Goal: Transaction & Acquisition: Download file/media

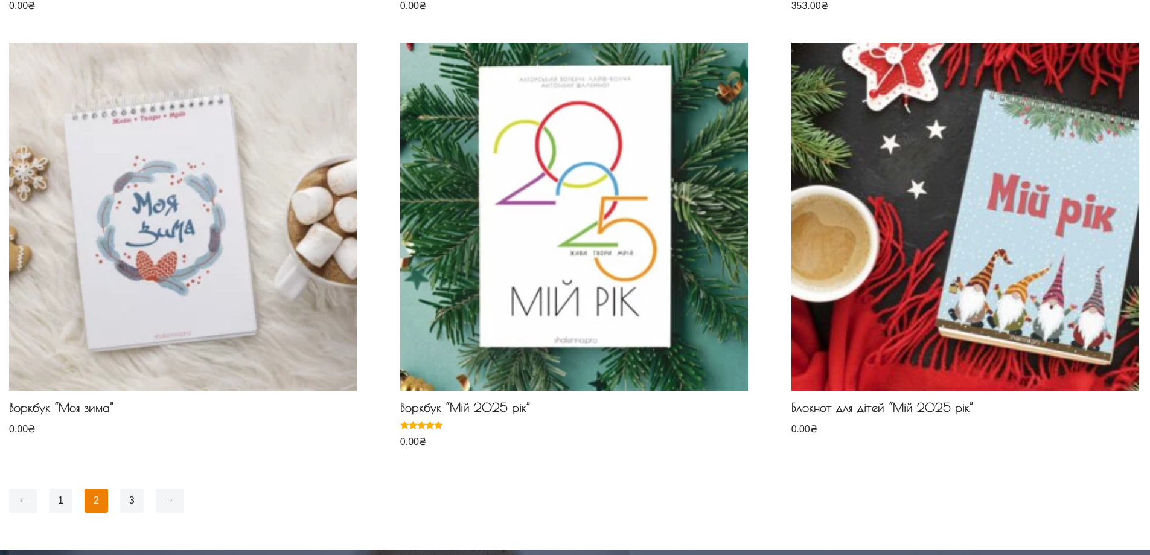
scroll to position [1086, 0]
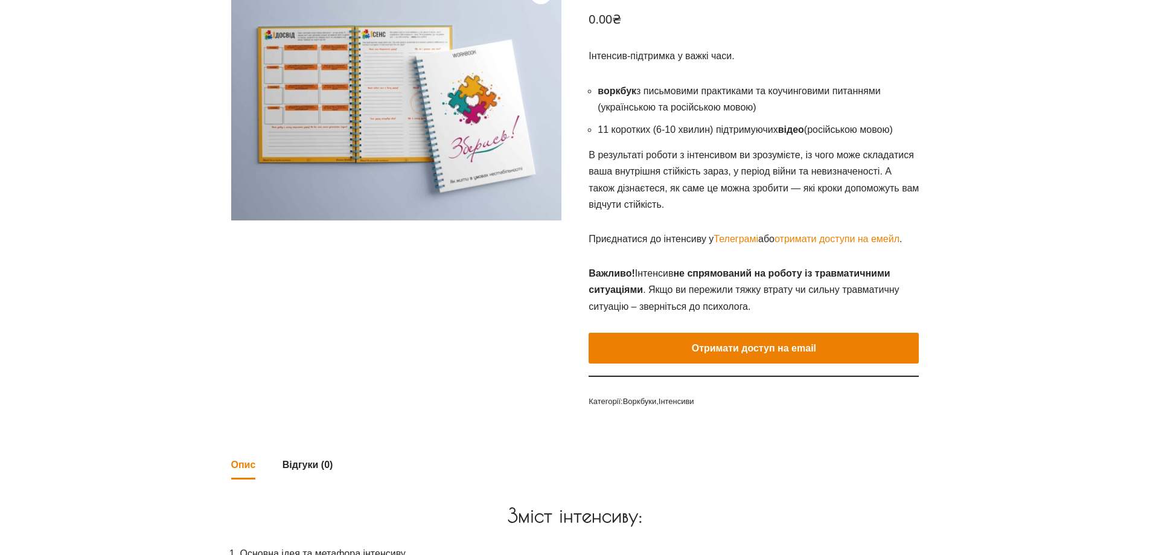
scroll to position [242, 0]
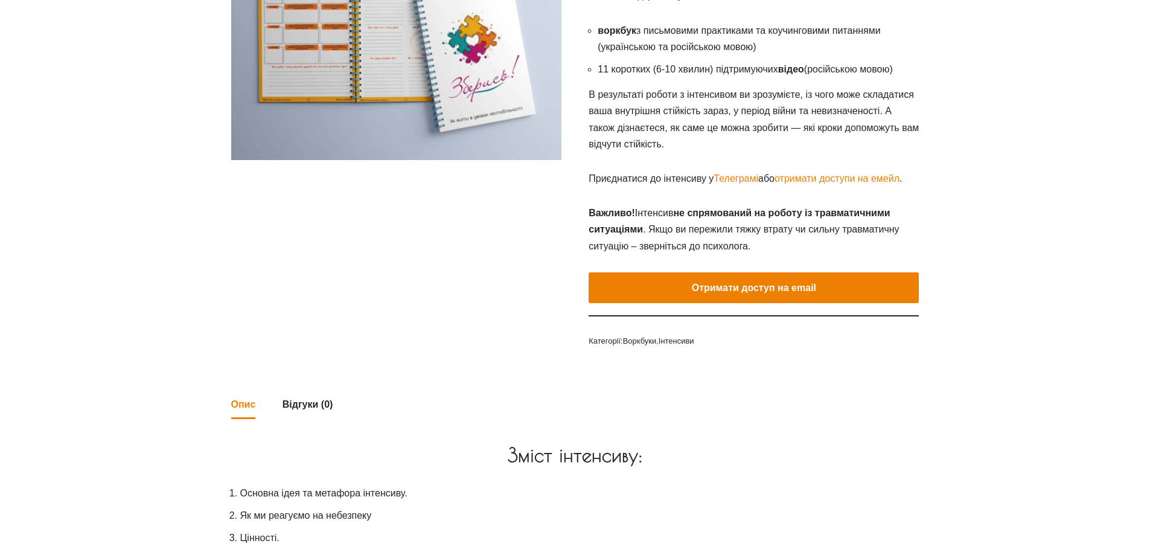
click at [735, 291] on button "Отримати доступ на email" at bounding box center [754, 287] width 330 height 31
click at [709, 295] on button "Отримати доступ на email" at bounding box center [754, 288] width 330 height 31
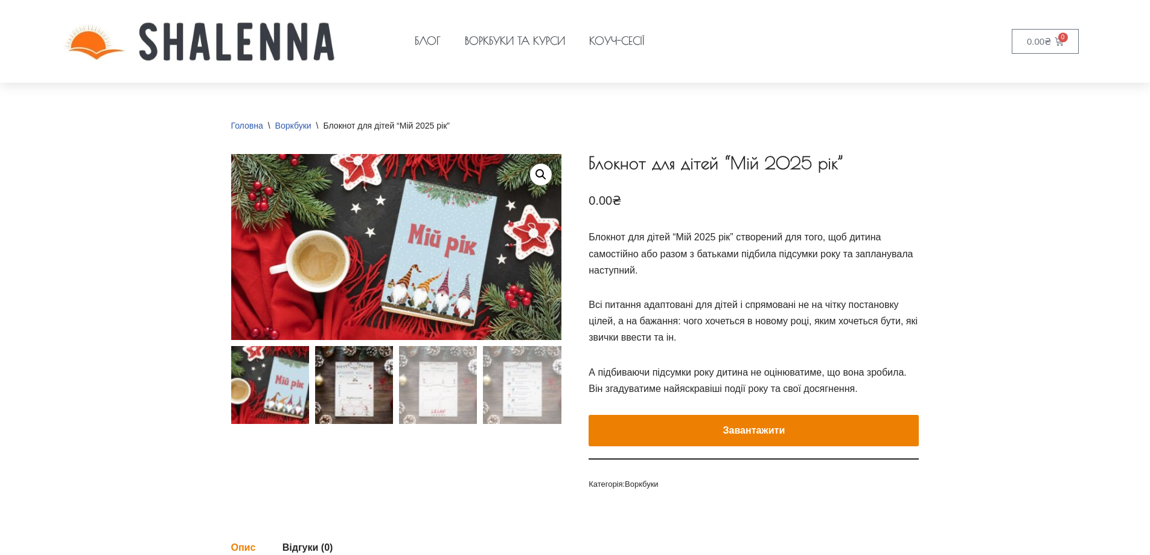
click at [362, 383] on img at bounding box center [354, 385] width 78 height 78
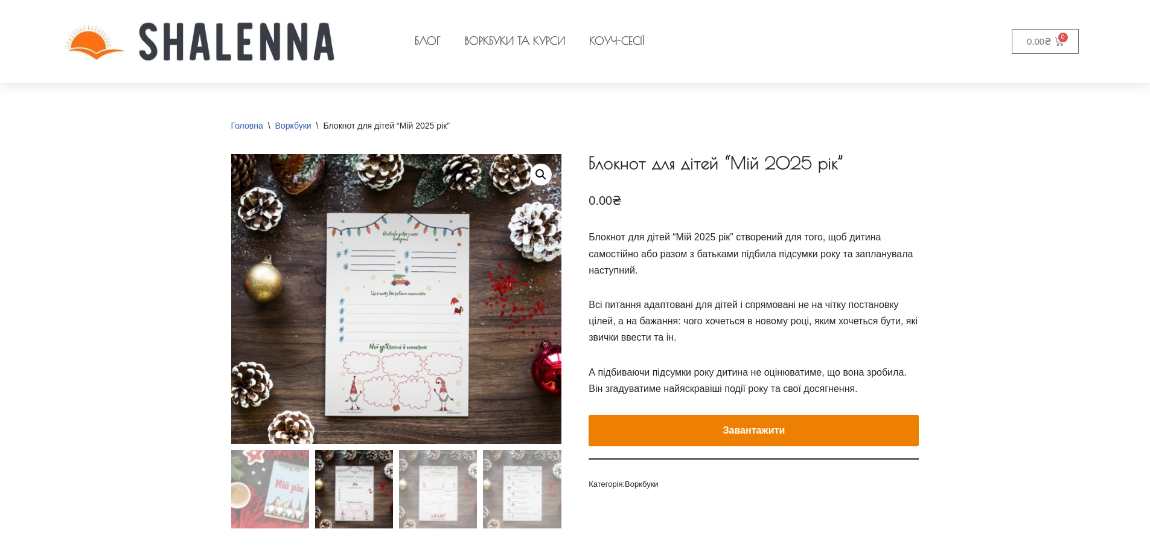
click at [365, 491] on img at bounding box center [354, 489] width 78 height 78
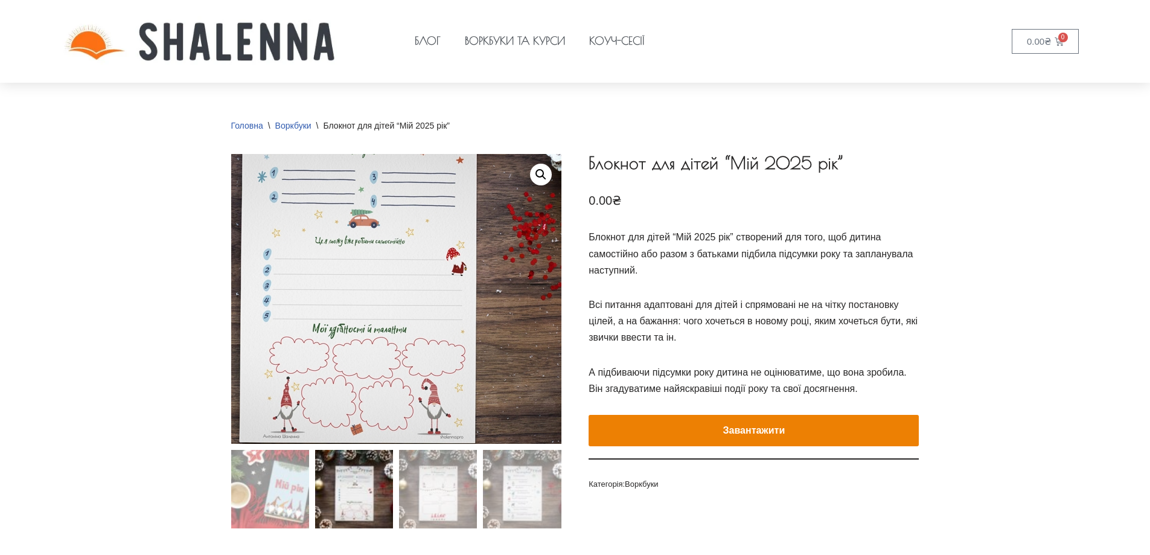
click at [448, 338] on img at bounding box center [356, 249] width 543 height 477
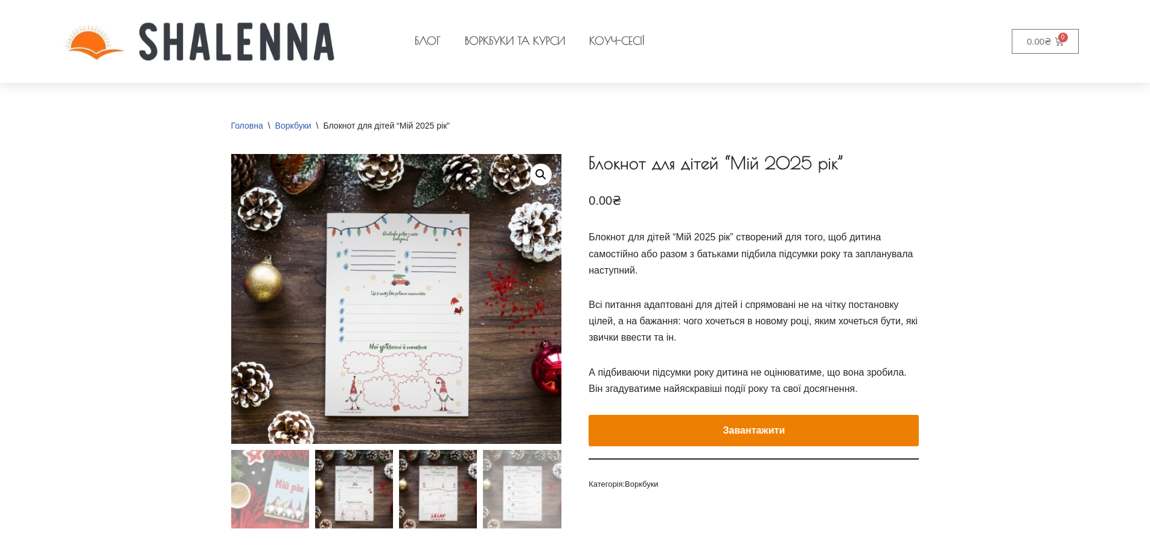
click at [438, 492] on img at bounding box center [438, 489] width 78 height 78
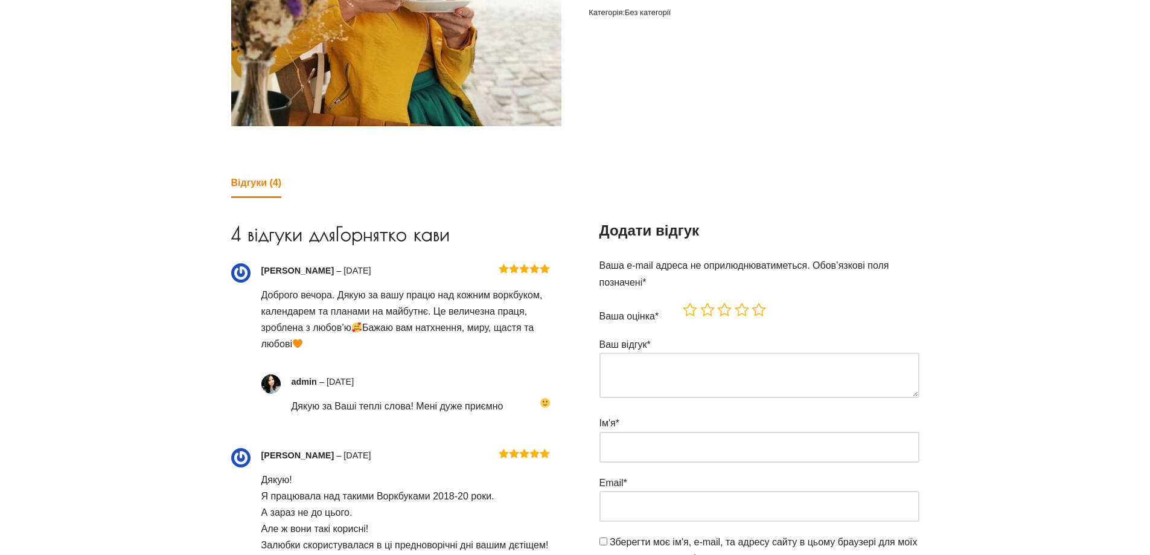
scroll to position [483, 0]
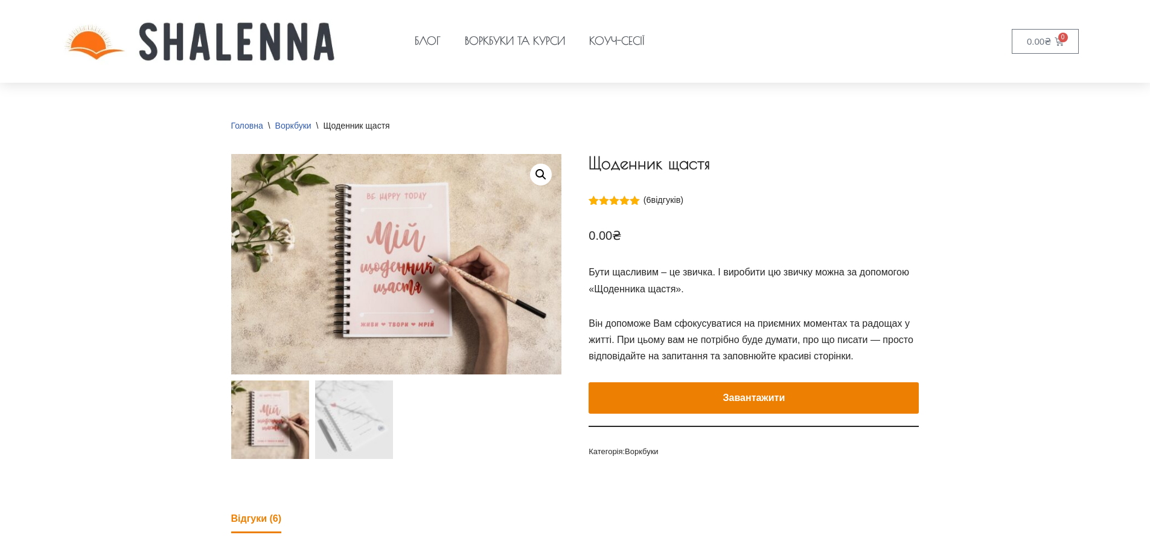
click at [725, 396] on button "Завантажити" at bounding box center [754, 397] width 330 height 31
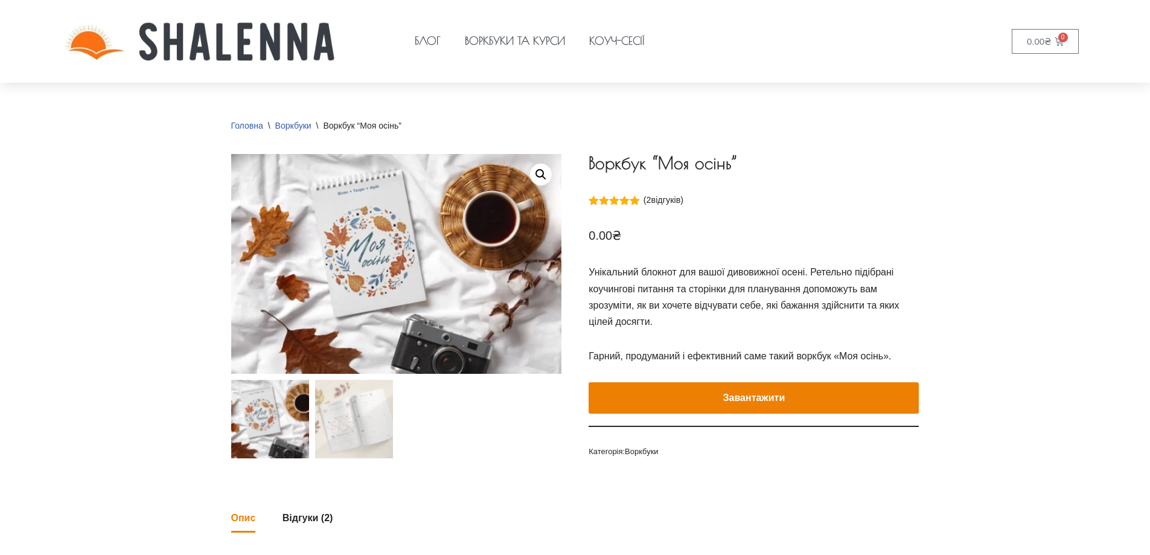
click at [763, 396] on button "Завантажити" at bounding box center [754, 397] width 330 height 31
